Goal: Find specific page/section: Find specific page/section

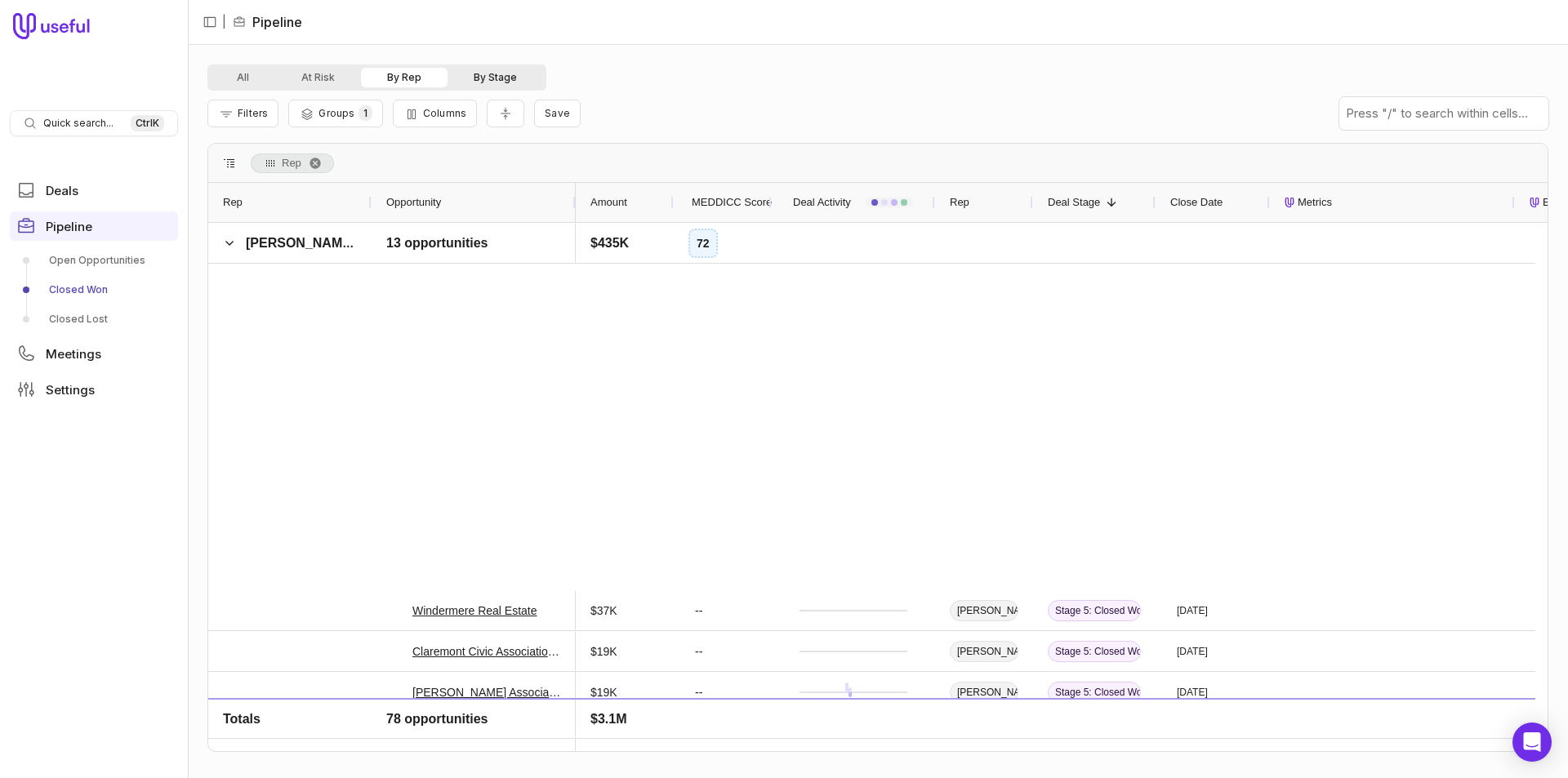
scroll to position [735, 0]
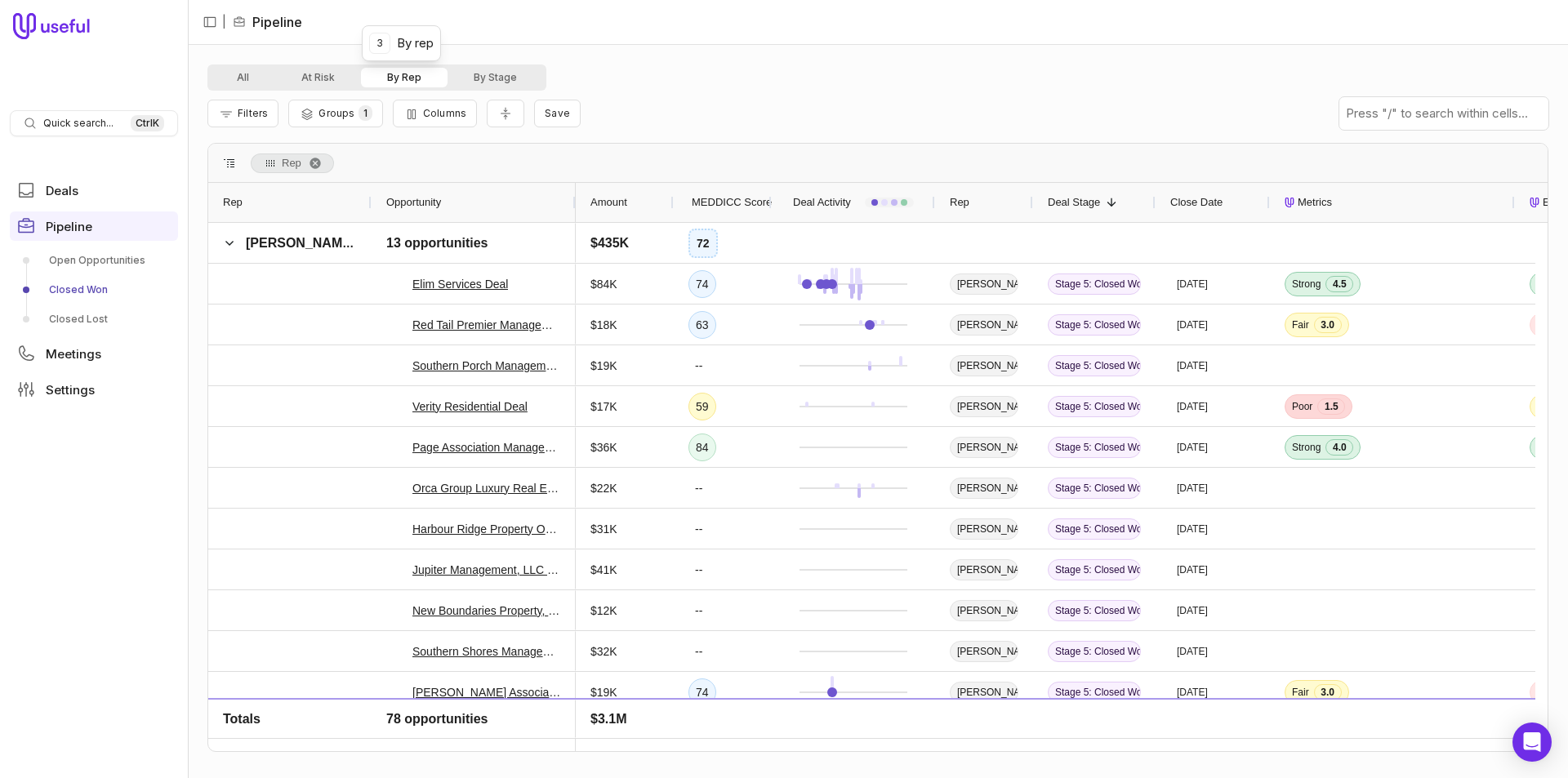
click at [415, 77] on button "By Rep" at bounding box center [404, 77] width 87 height 19
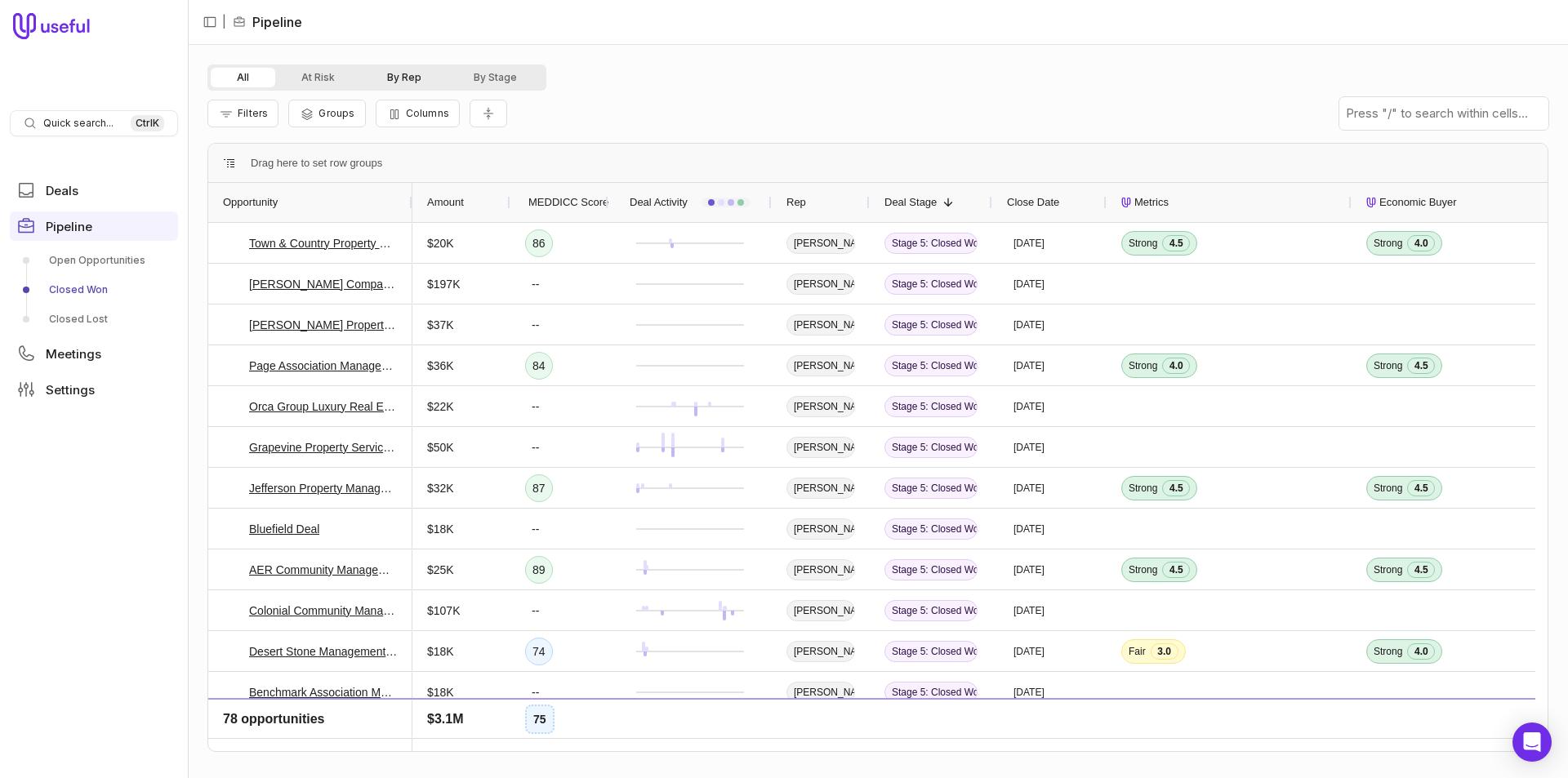
click at [394, 81] on button "By Rep" at bounding box center [404, 77] width 87 height 19
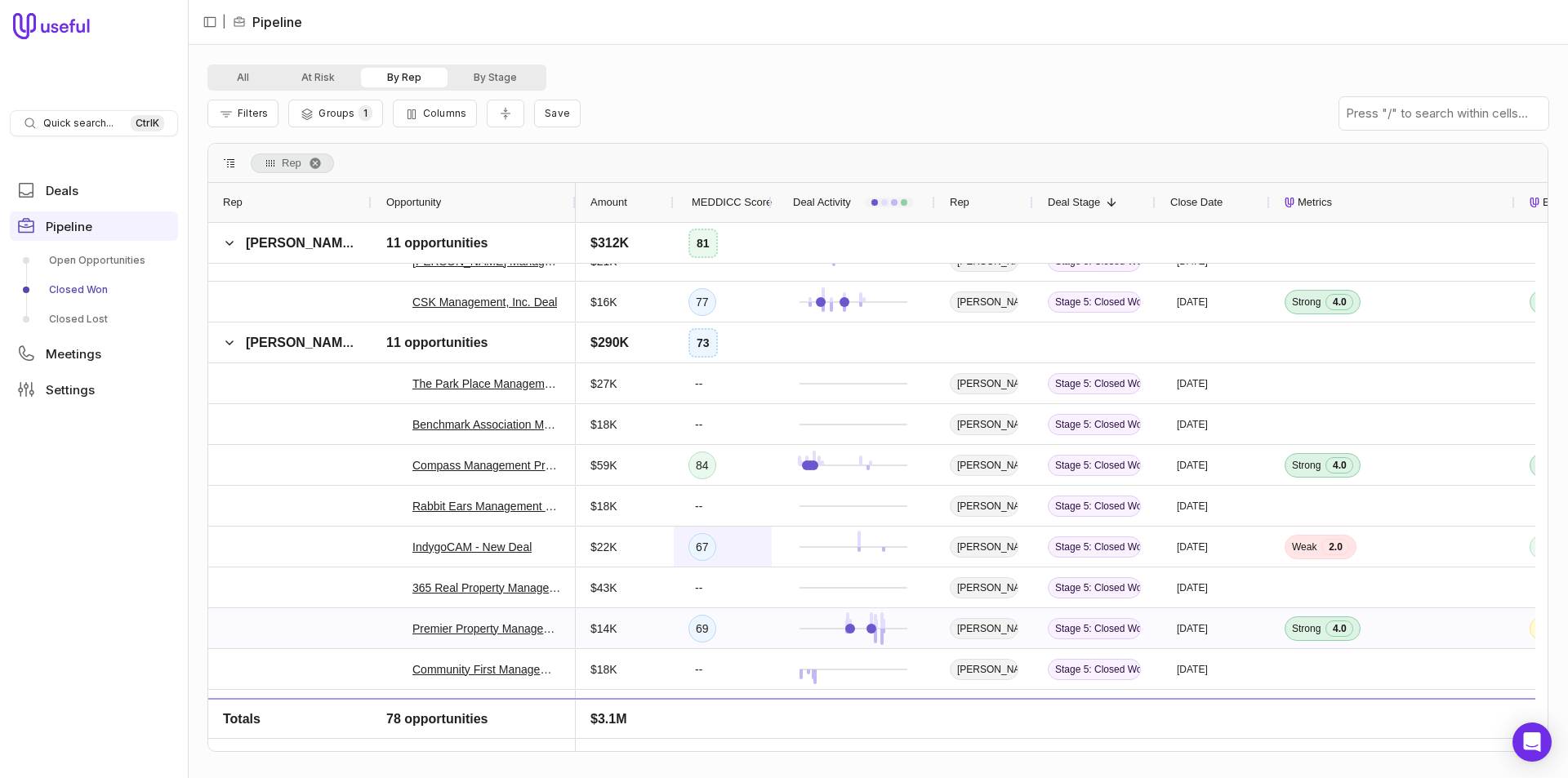
scroll to position [2124, 0]
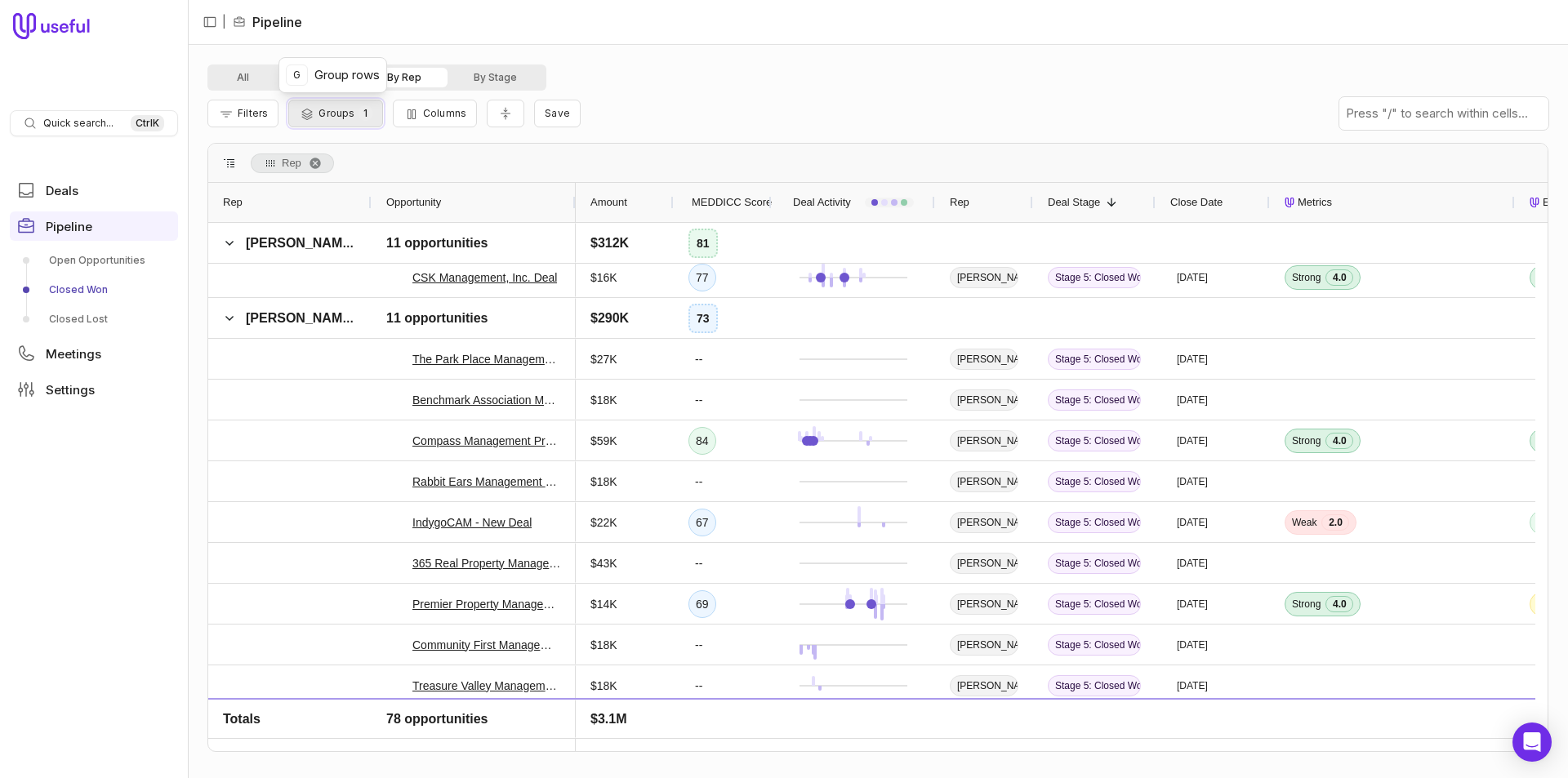
click at [360, 116] on span "1" at bounding box center [365, 113] width 13 height 15
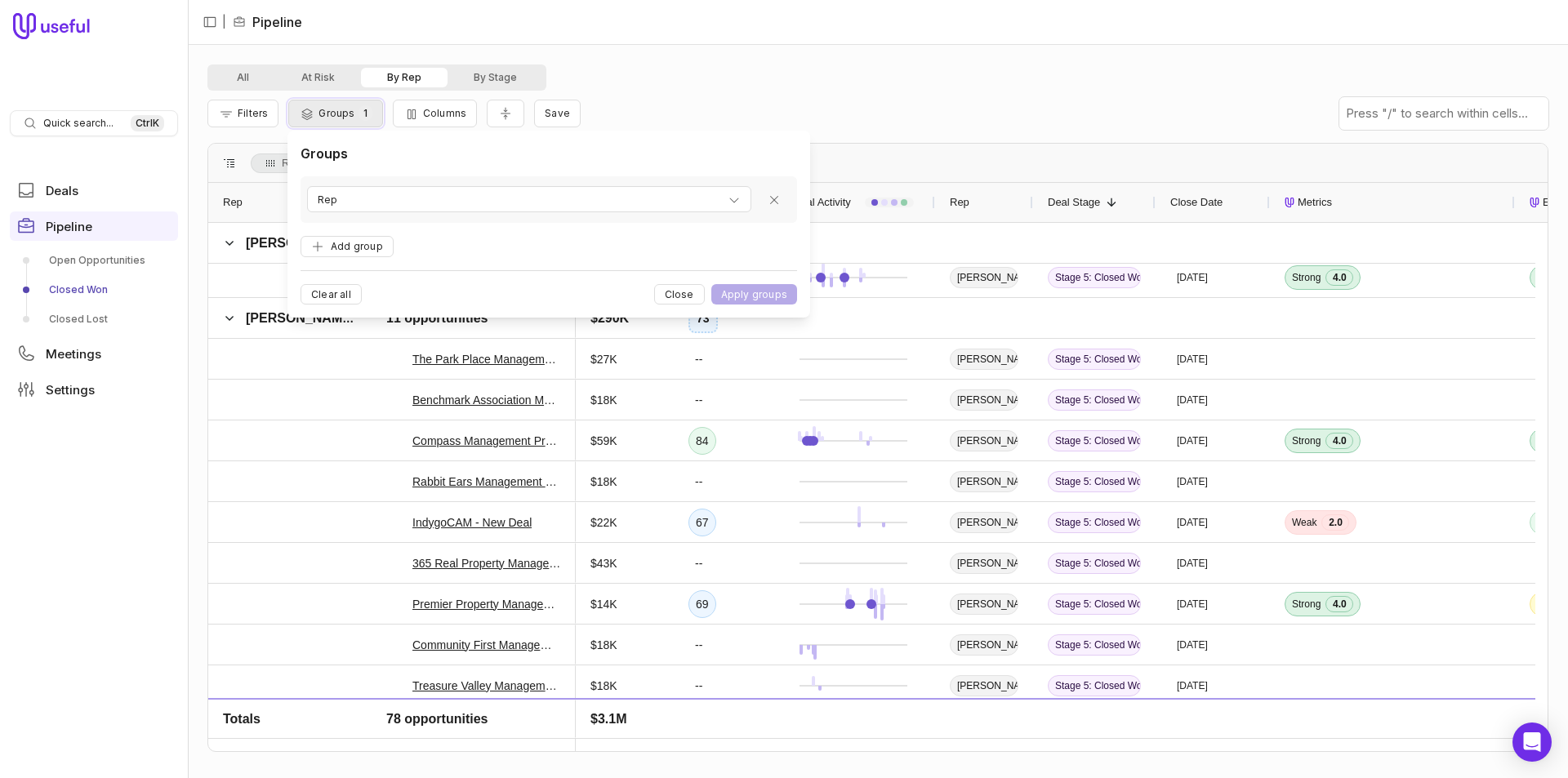
click at [360, 116] on span "1" at bounding box center [365, 113] width 13 height 15
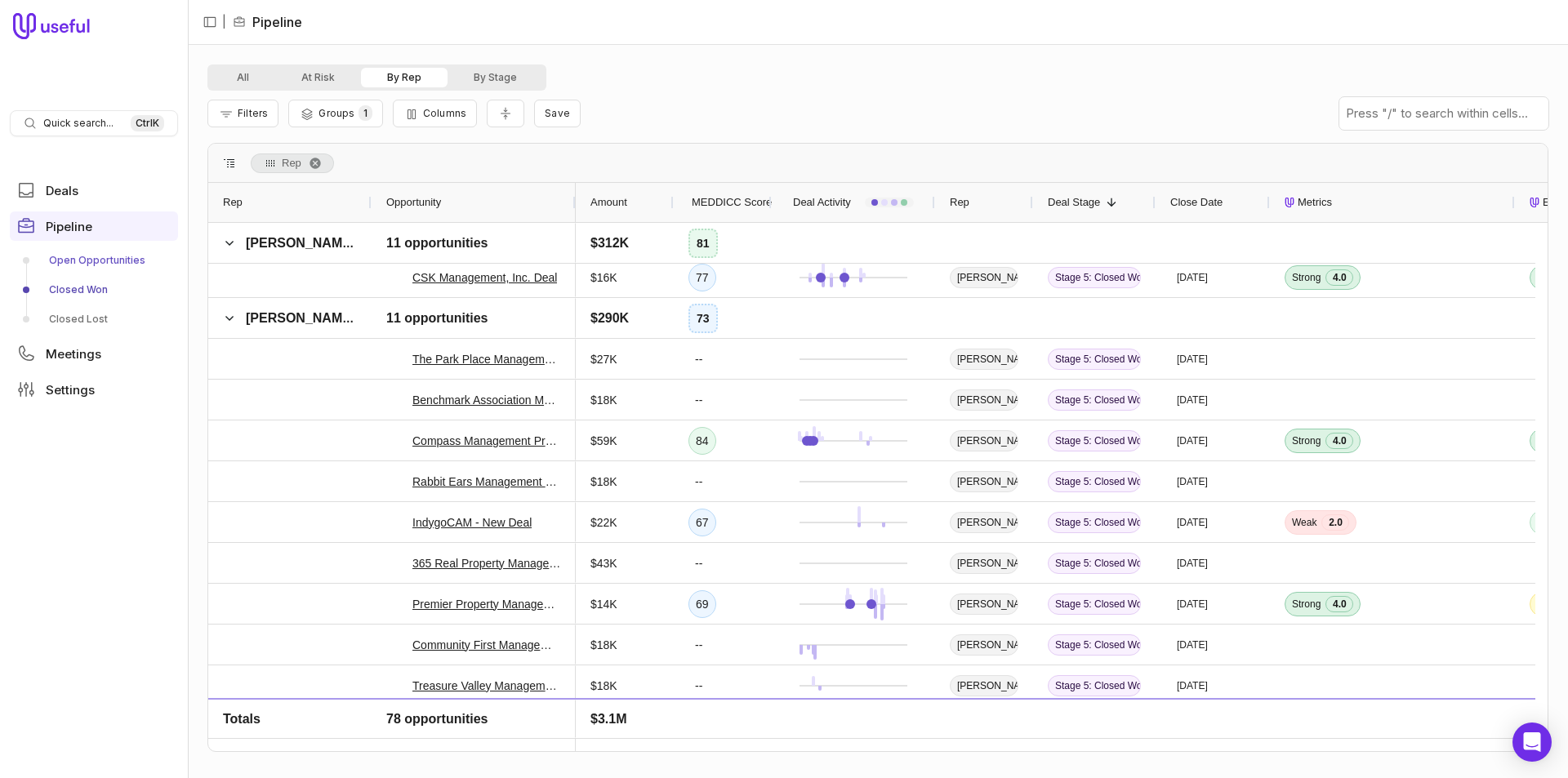
click at [93, 258] on link "Open Opportunities" at bounding box center [94, 260] width 168 height 26
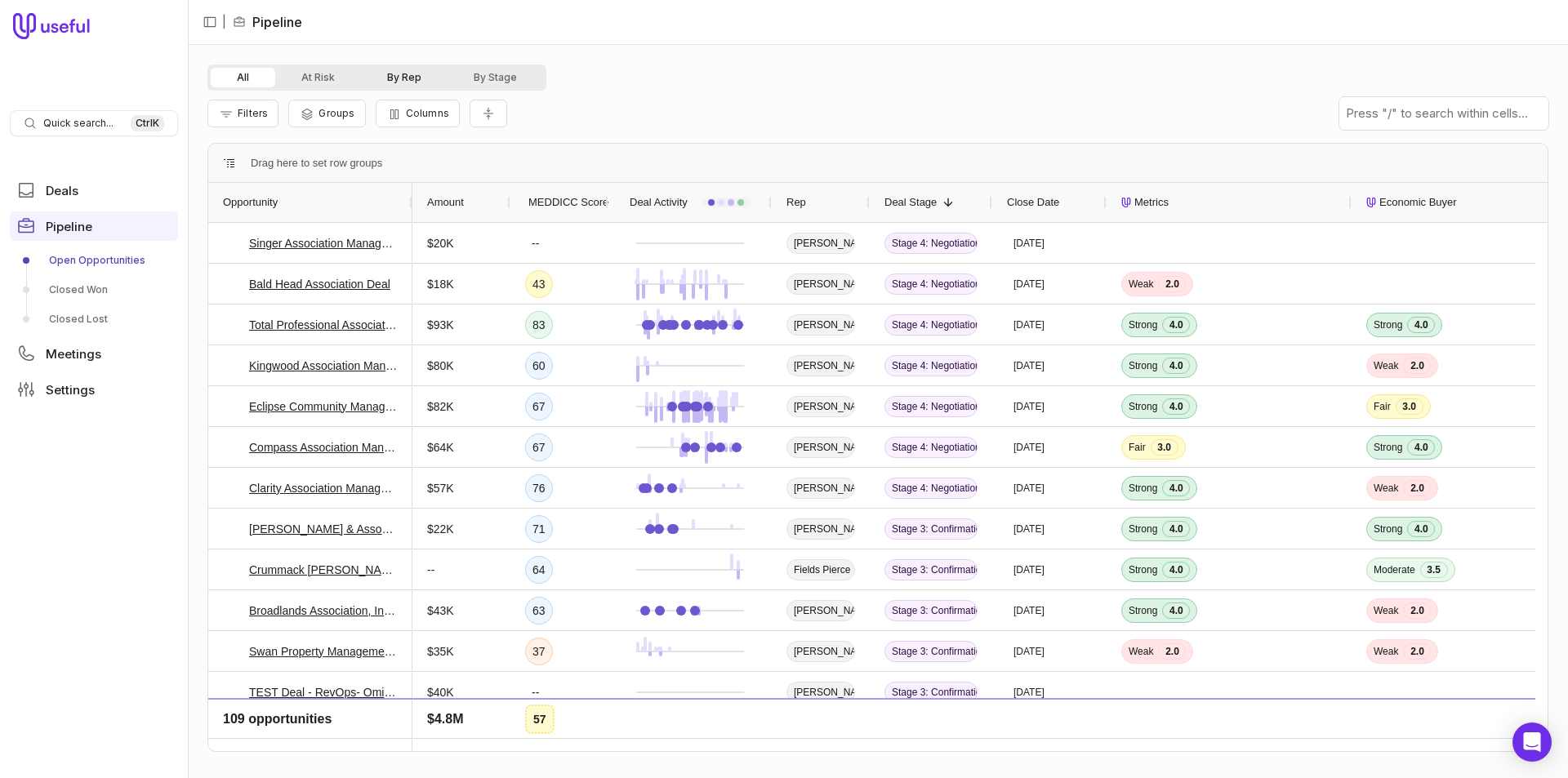
click at [392, 69] on button "By Rep" at bounding box center [404, 77] width 87 height 19
